Goal: Transaction & Acquisition: Purchase product/service

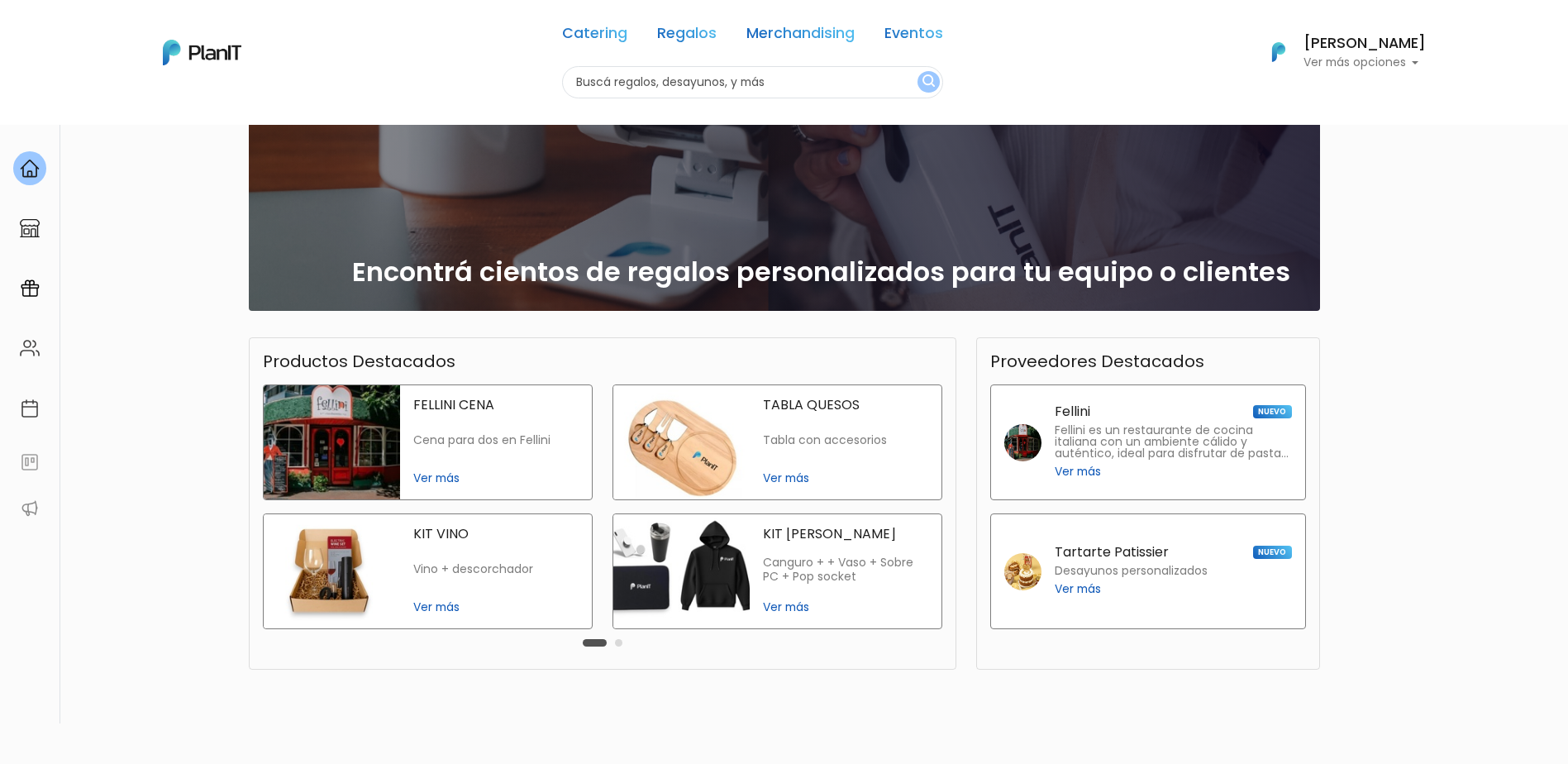
scroll to position [236, 0]
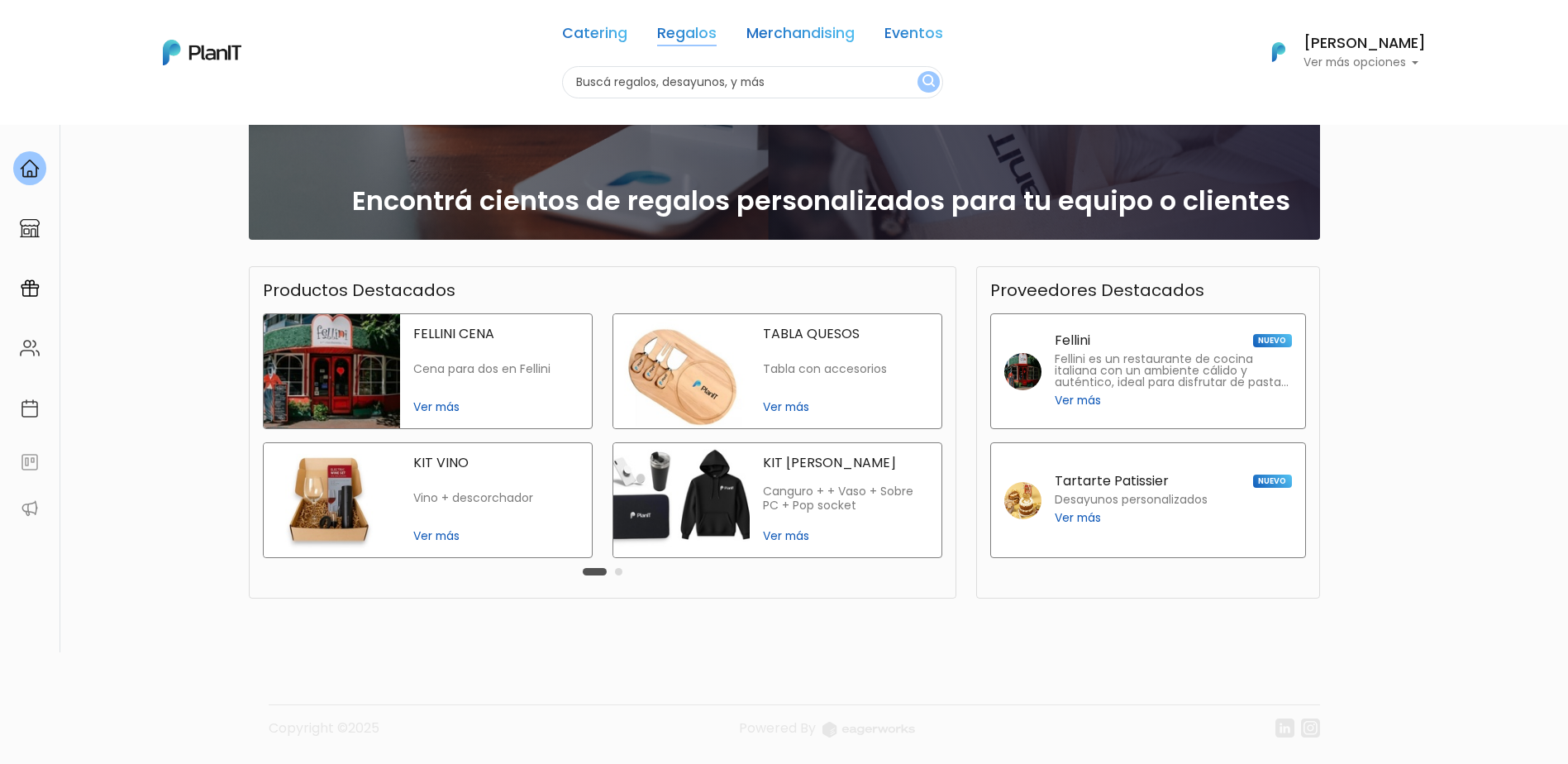
click at [692, 34] on link "Regalos" at bounding box center [687, 36] width 59 height 20
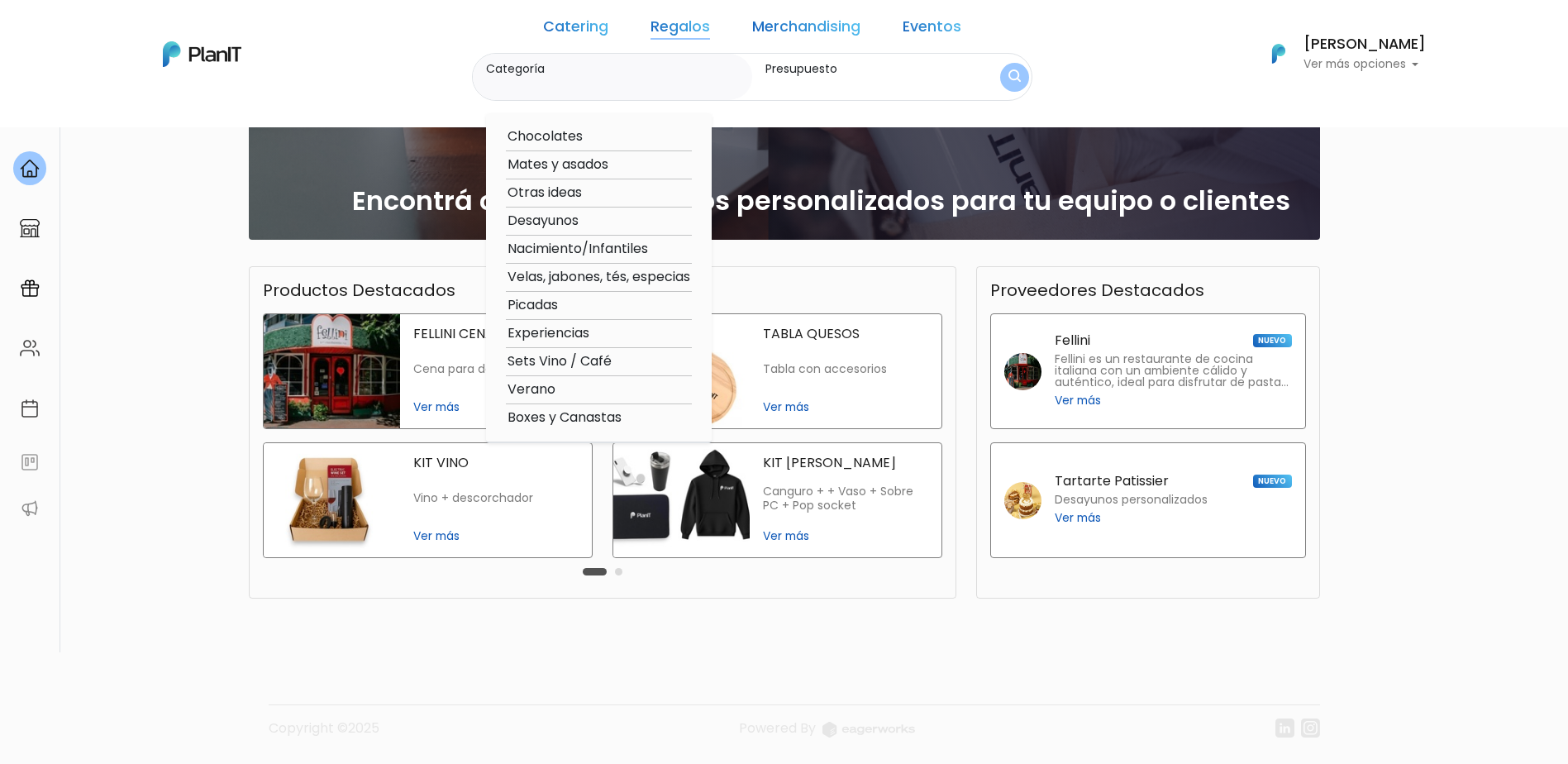
click at [601, 332] on option "Experiencias" at bounding box center [599, 333] width 186 height 21
type input "Experiencias"
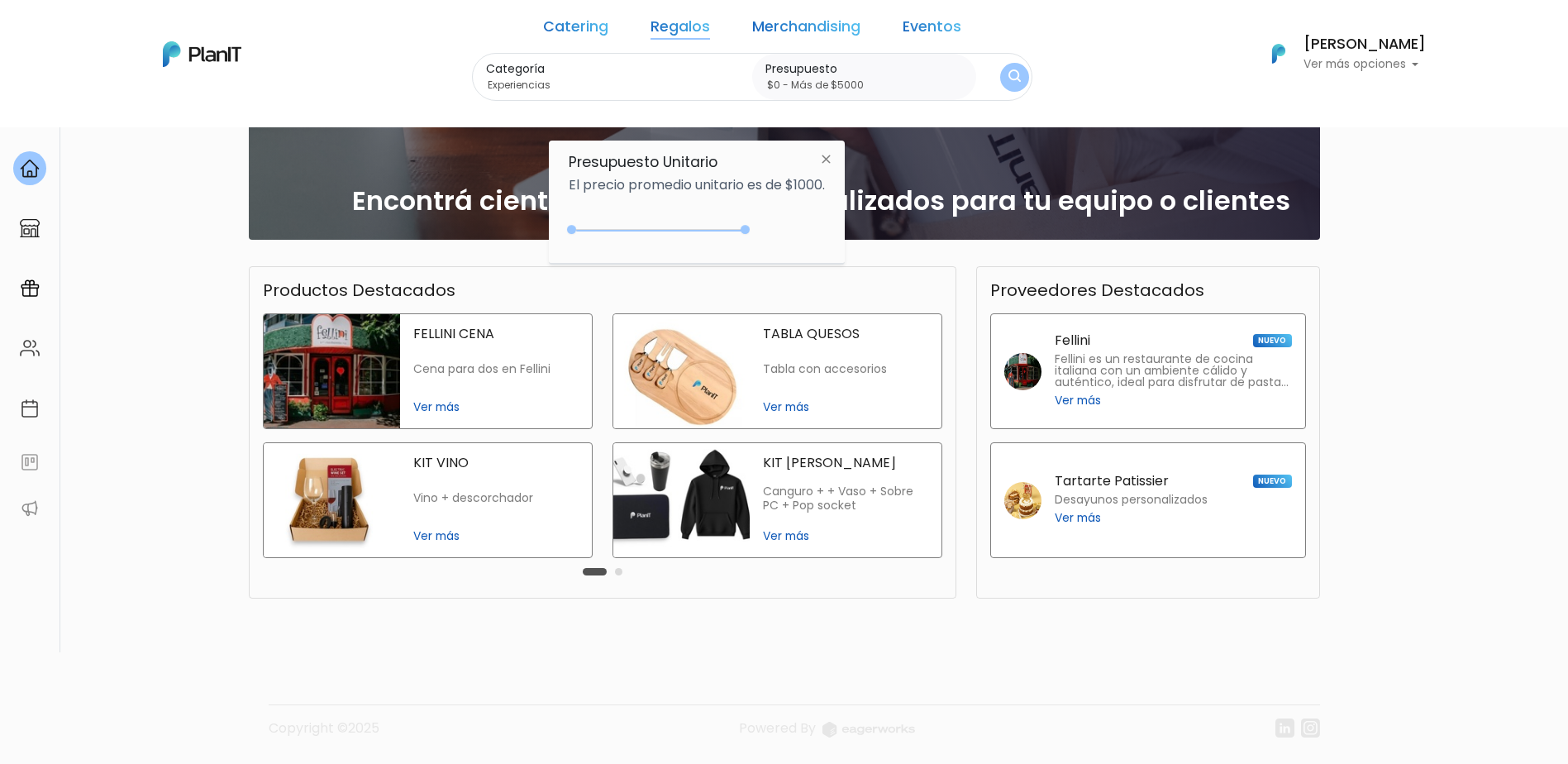
type input "$0 - Más de $5000"
drag, startPoint x: 609, startPoint y: 232, endPoint x: 771, endPoint y: 223, distance: 162.2
click at [771, 223] on div "+$5000 $0 0 : 5000 0 5000 0,5000" at bounding box center [696, 232] width 257 height 33
click at [1008, 81] on img "submit" at bounding box center [1015, 77] width 15 height 19
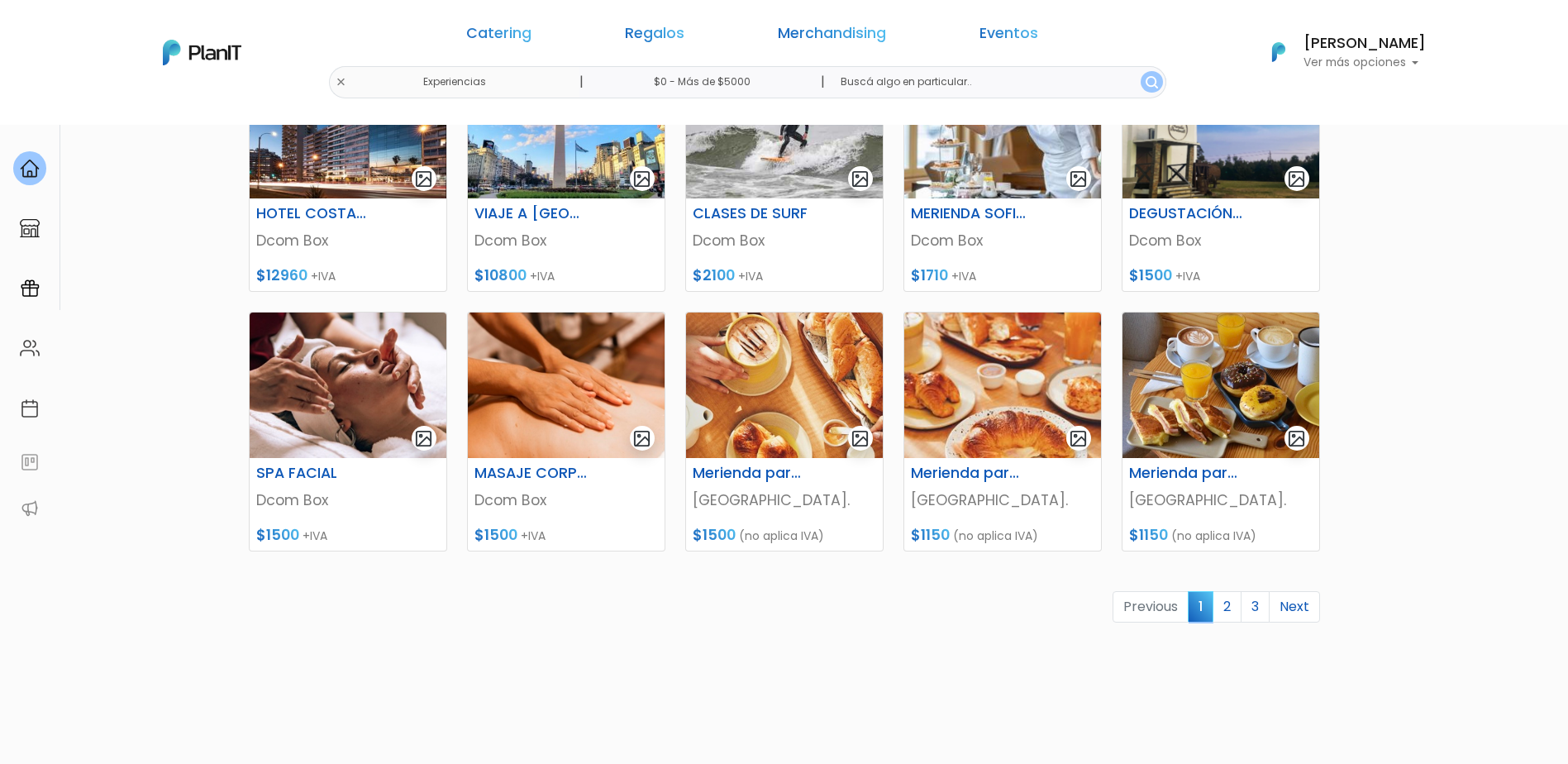
scroll to position [683, 0]
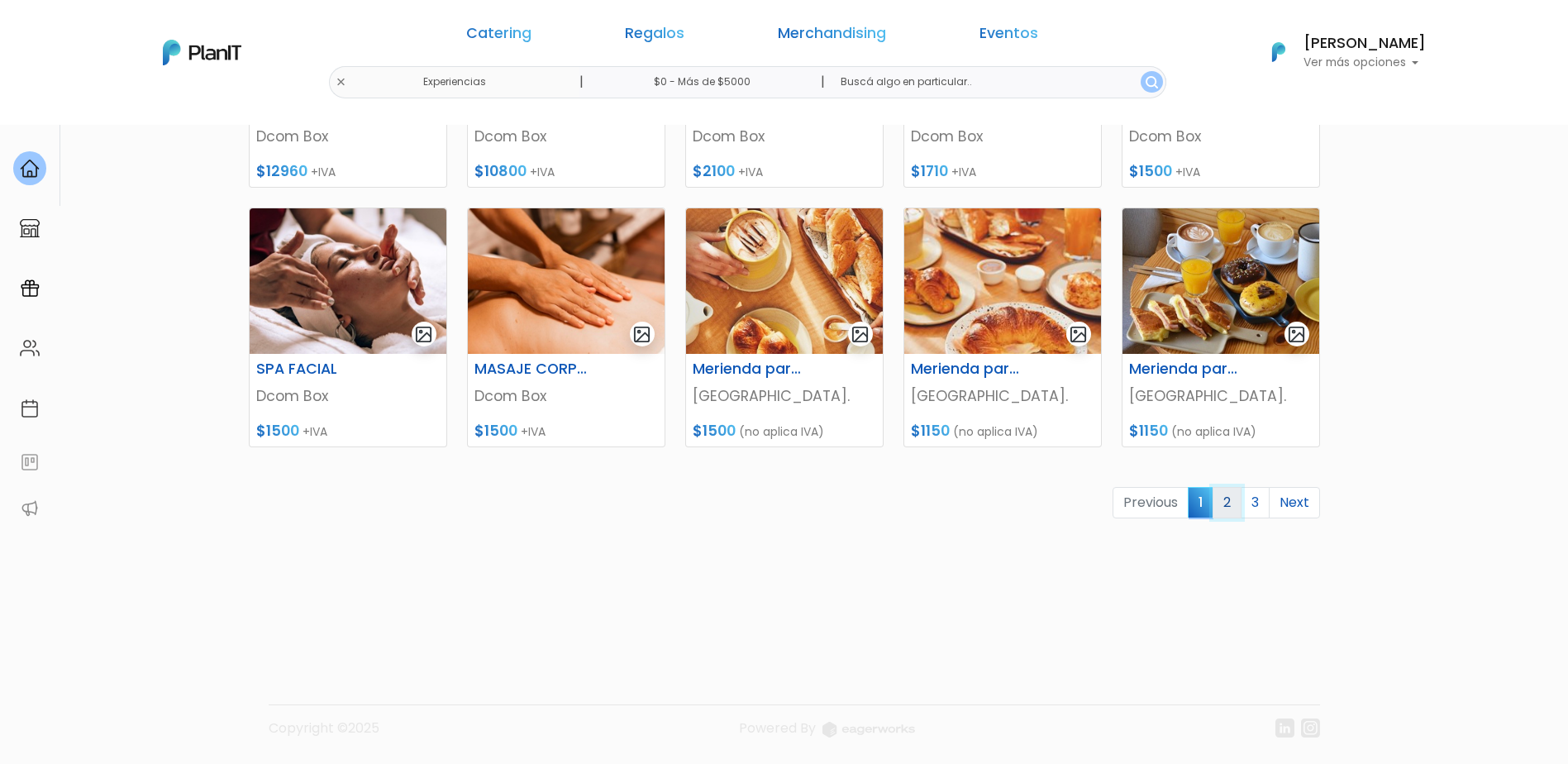
click at [1231, 500] on link "2" at bounding box center [1227, 503] width 29 height 32
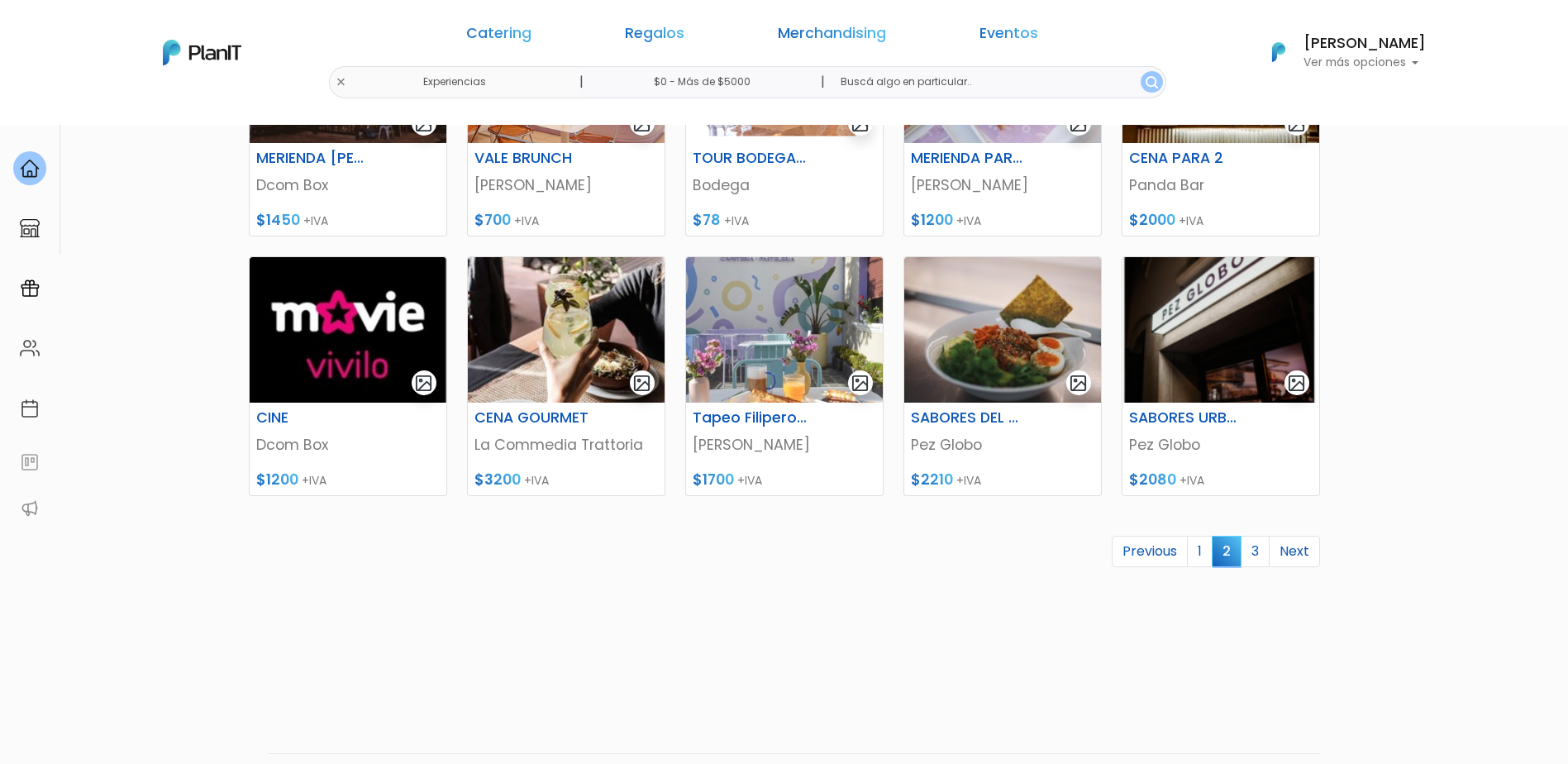
scroll to position [683, 0]
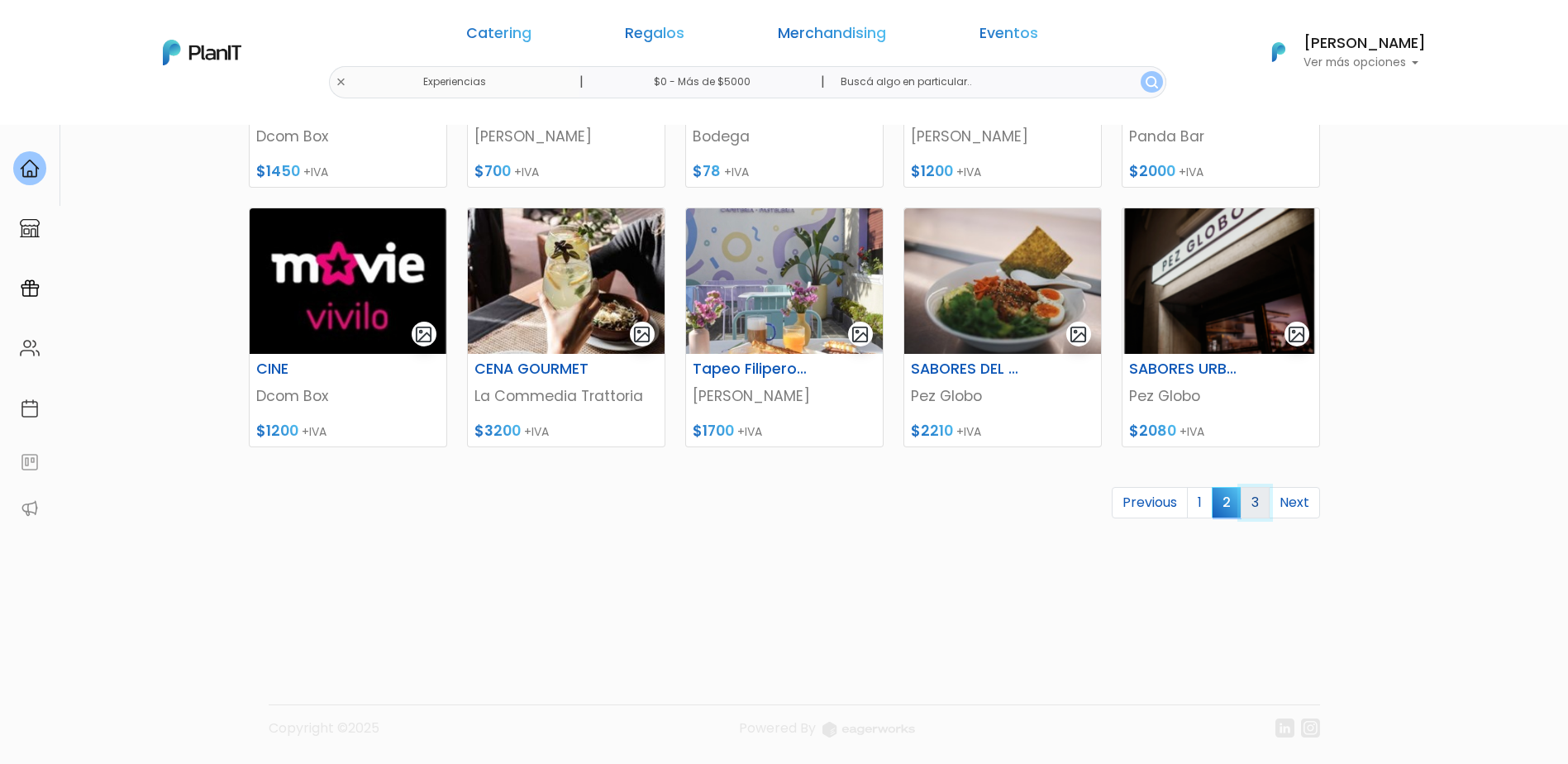
click at [1249, 497] on link "3" at bounding box center [1255, 503] width 29 height 32
